Goal: Task Accomplishment & Management: Manage account settings

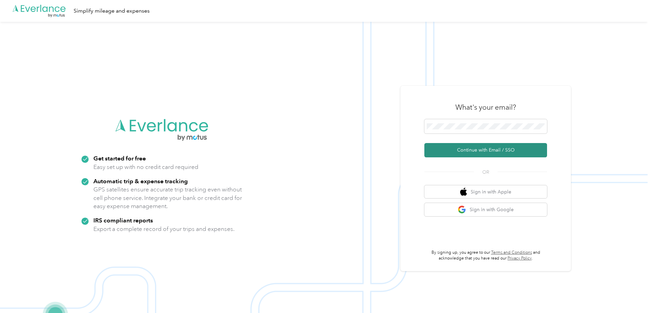
click at [476, 149] on button "Continue with Email / SSO" at bounding box center [486, 150] width 123 height 14
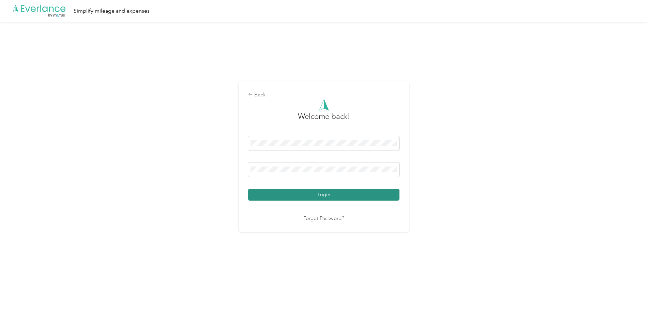
click at [335, 197] on button "Login" at bounding box center [323, 195] width 151 height 12
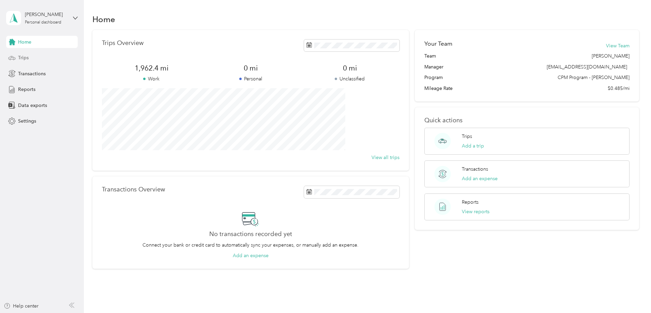
click at [25, 58] on span "Trips" at bounding box center [23, 57] width 11 height 7
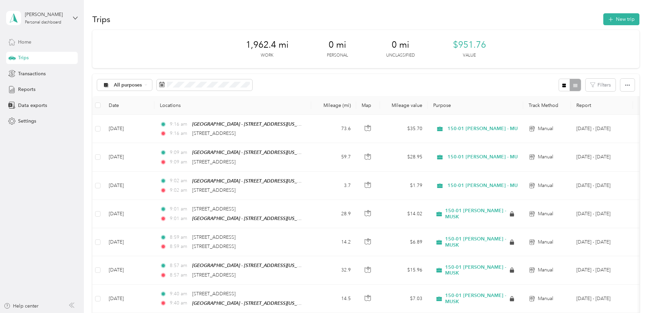
click at [22, 44] on span "Home" at bounding box center [24, 42] width 13 height 7
